Goal: Contribute content

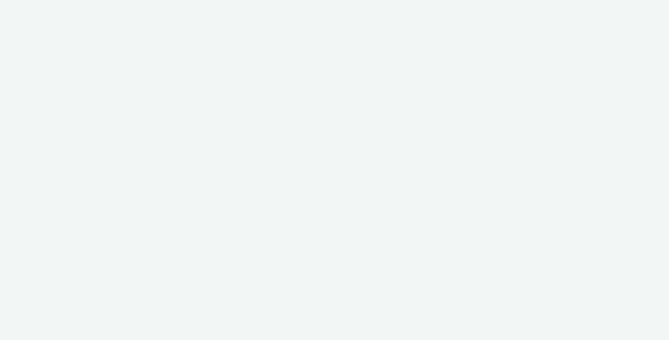
select select "2fc77e36-bb93-4aa3-9dff-dcb08e02eac6"
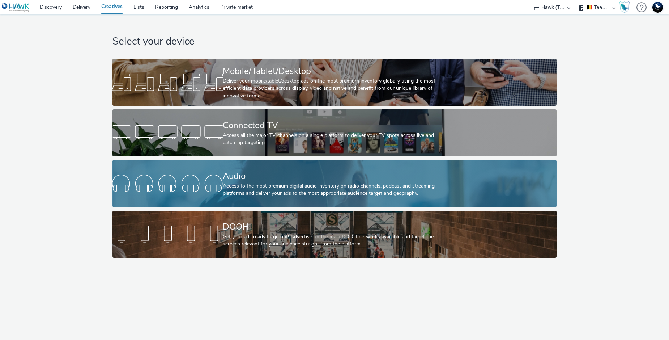
click at [201, 171] on link "Audio Access to the most premium digital audio inventory on radio channels, pod…" at bounding box center [335, 183] width 445 height 47
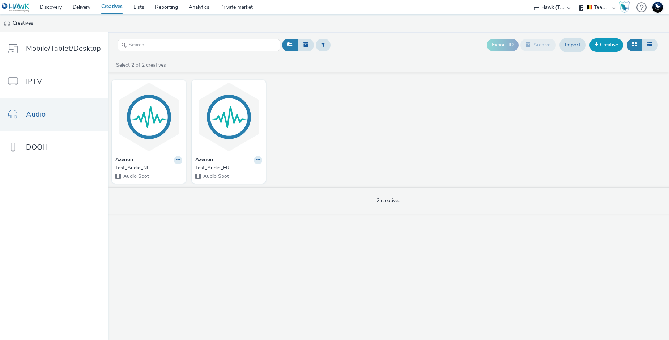
click at [598, 45] on link "Creative" at bounding box center [607, 44] width 34 height 13
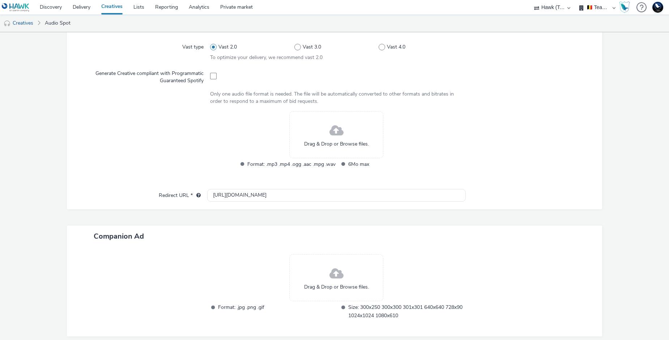
scroll to position [235, 0]
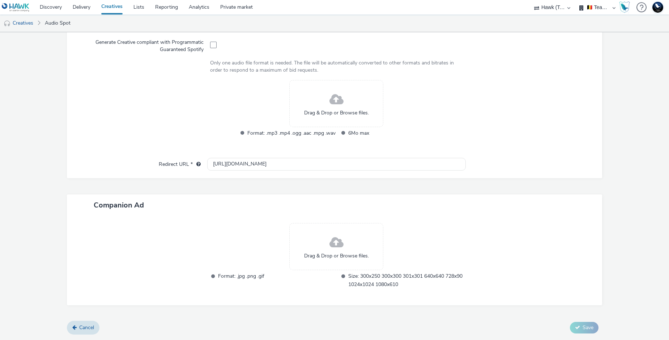
click at [330, 121] on div "Drag & Drop or Browse files." at bounding box center [336, 103] width 94 height 47
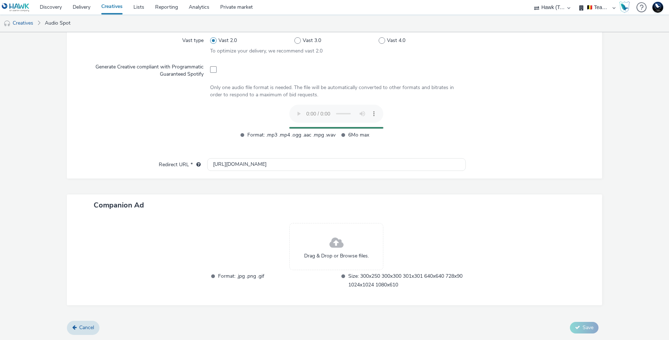
scroll to position [196, 0]
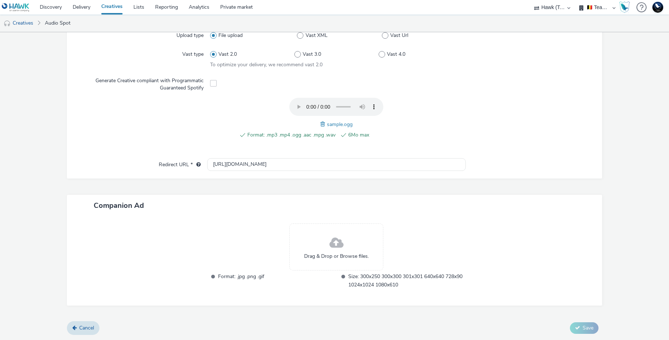
click at [323, 123] on span at bounding box center [324, 124] width 7 height 8
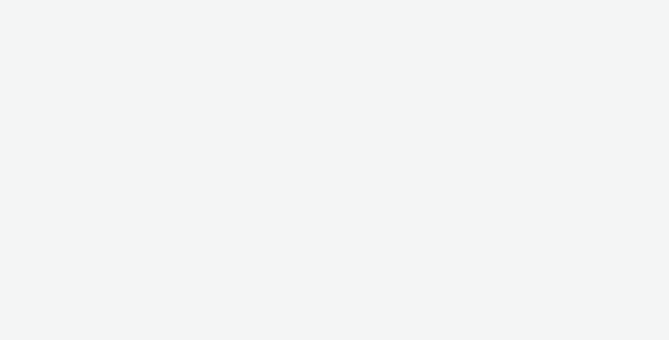
select select "2fc77e36-bb93-4aa3-9dff-dcb08e02eac6"
select select "2405a9d4-3350-4458-8d06-44f78962fa76"
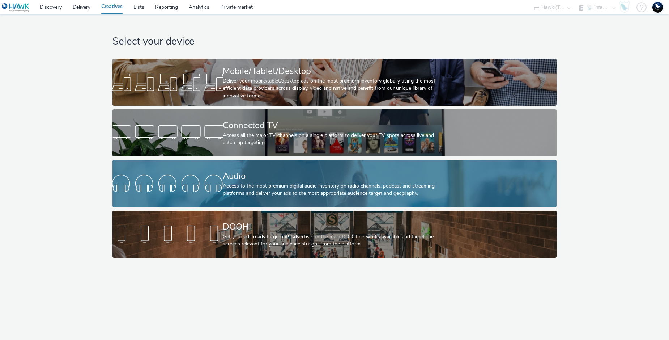
click at [255, 193] on div "Access to the most premium digital audio inventory on radio channels, podcast a…" at bounding box center [333, 189] width 221 height 15
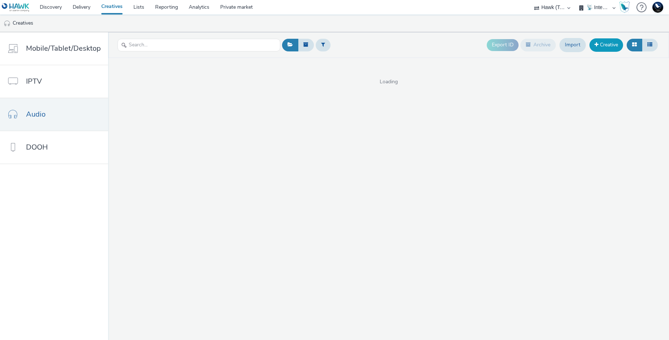
click at [604, 49] on link "Creative" at bounding box center [607, 44] width 34 height 13
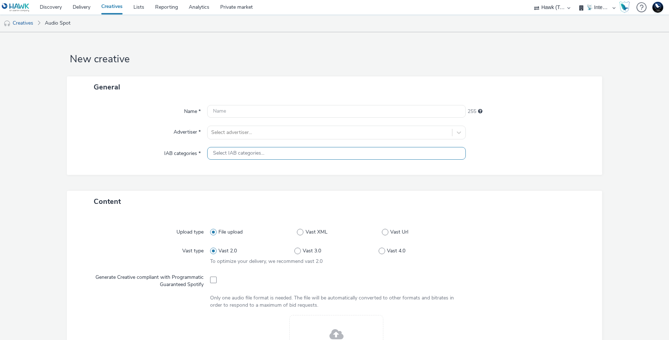
scroll to position [235, 0]
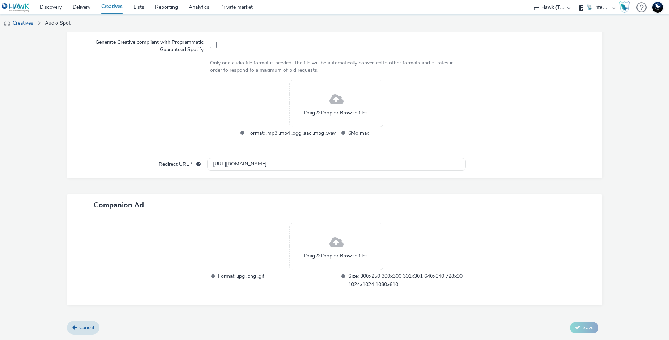
click at [348, 115] on span "Drag & Drop or Browse files." at bounding box center [336, 112] width 65 height 7
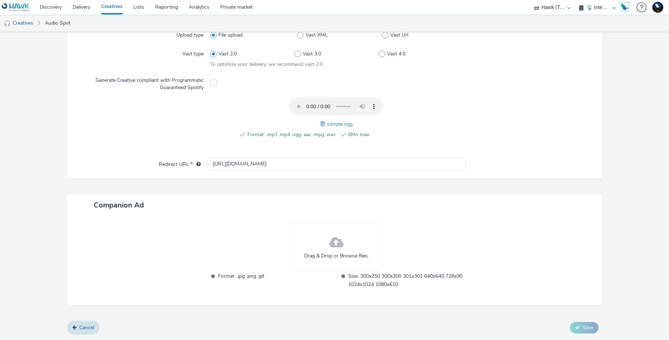
scroll to position [196, 0]
